Goal: Navigation & Orientation: Understand site structure

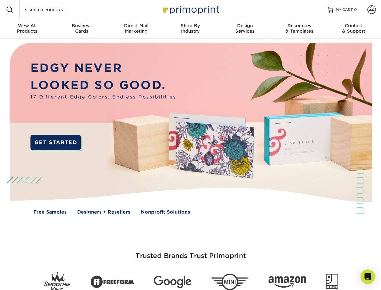
click at [190, 145] on img at bounding box center [190, 133] width 377 height 189
click at [10, 10] on span at bounding box center [9, 9] width 7 height 7
click at [372, 10] on span at bounding box center [372, 9] width 8 height 8
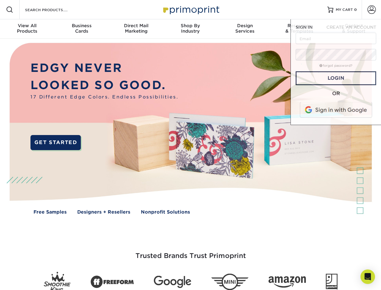
click at [27, 29] on div "View All Products" at bounding box center [27, 28] width 54 height 11
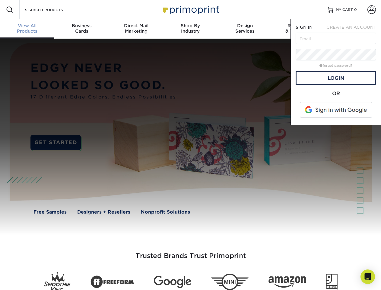
click at [81, 29] on div "Business Cards" at bounding box center [81, 28] width 54 height 11
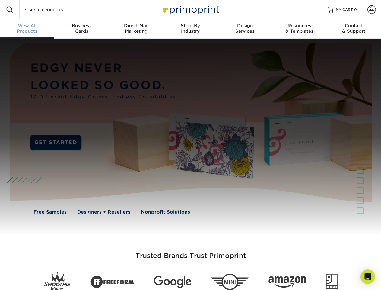
click at [136, 29] on div "Direct Mail Marketing" at bounding box center [136, 28] width 54 height 11
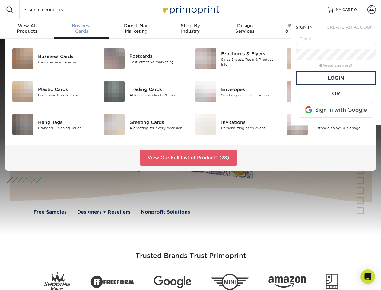
click at [190, 29] on div "Shop By Industry" at bounding box center [190, 28] width 54 height 11
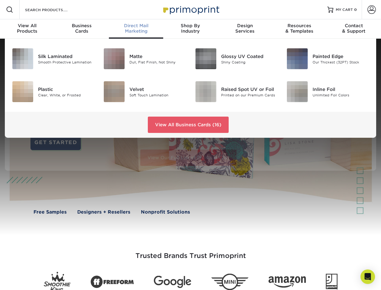
click at [245, 29] on div "Design Services" at bounding box center [245, 28] width 54 height 11
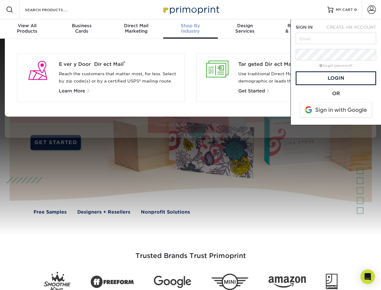
click at [299, 29] on span "SIGN IN" at bounding box center [304, 27] width 17 height 5
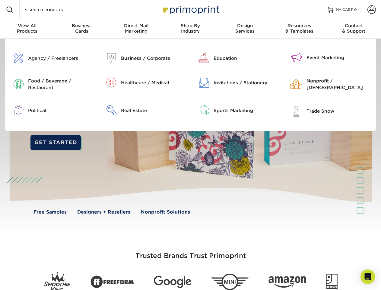
click at [354, 29] on div "Contact & Support" at bounding box center [354, 28] width 54 height 11
